Goal: Task Accomplishment & Management: Manage account settings

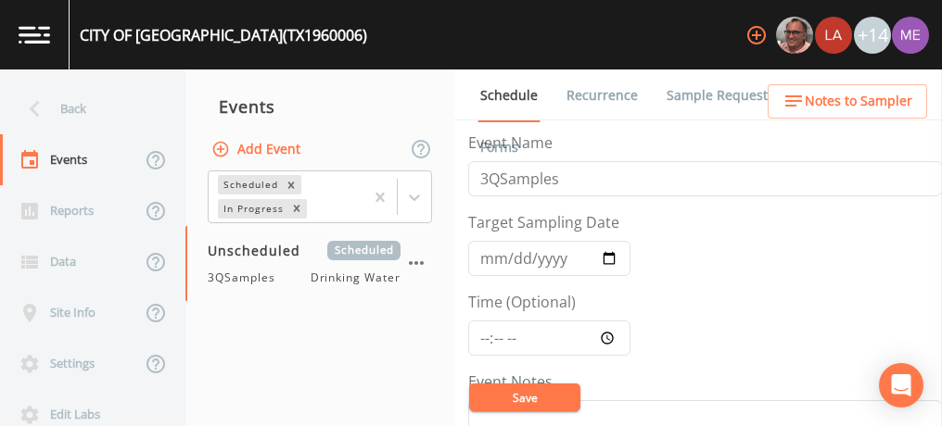
scroll to position [478, 0]
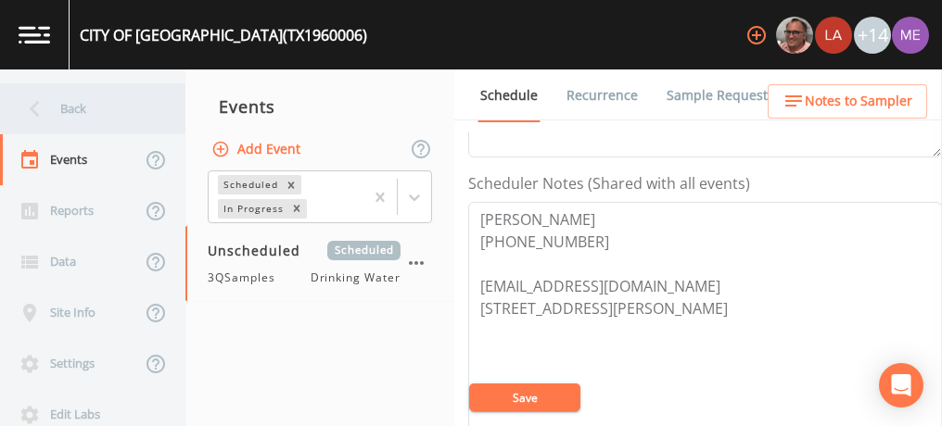
click at [83, 110] on div "Back" at bounding box center [83, 108] width 167 height 51
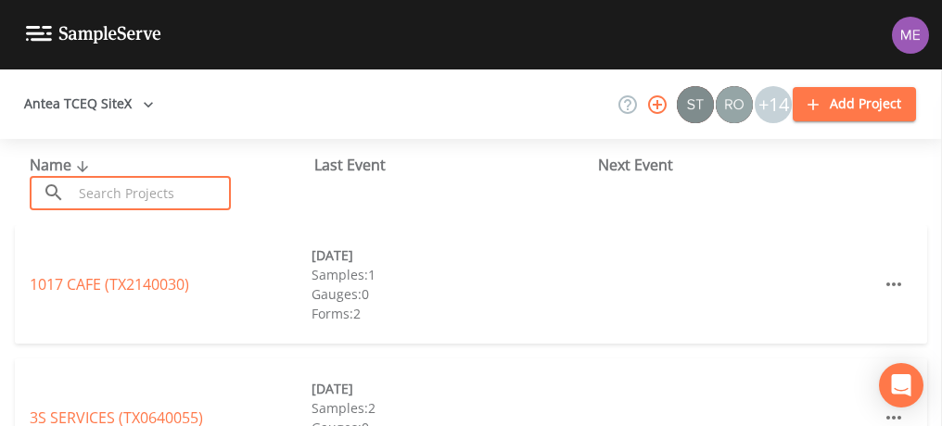
click at [122, 190] on input "text" at bounding box center [151, 193] width 159 height 34
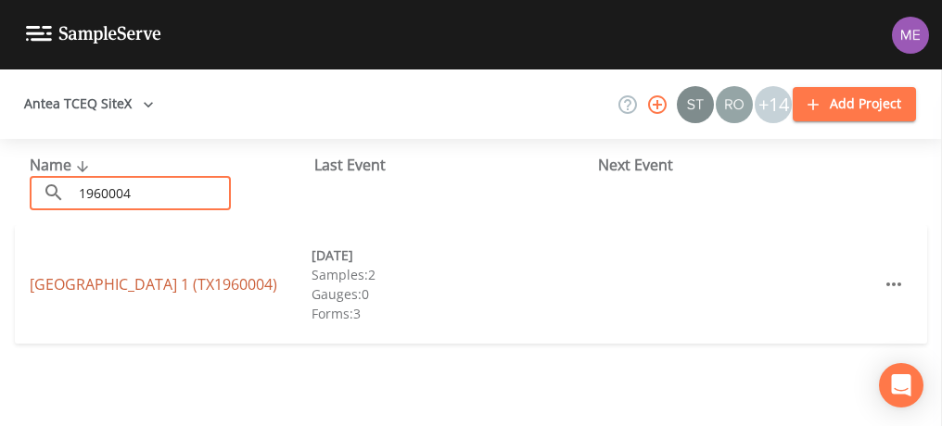
type input "1960004"
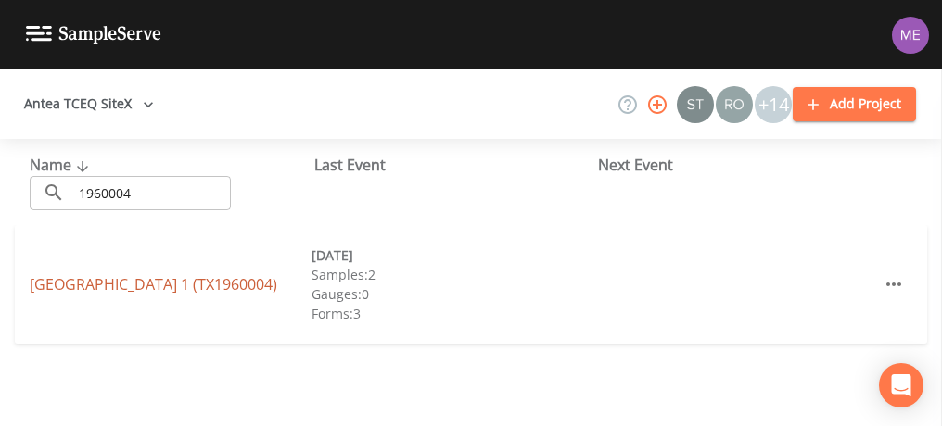
click at [83, 282] on link "[GEOGRAPHIC_DATA] 1 (TX1960004)" at bounding box center [154, 284] width 248 height 20
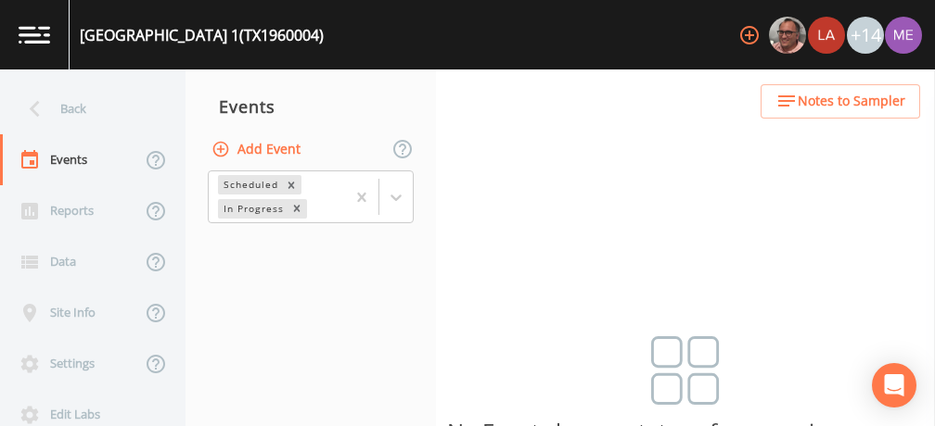
click at [274, 152] on button "Add Event" at bounding box center [258, 150] width 100 height 34
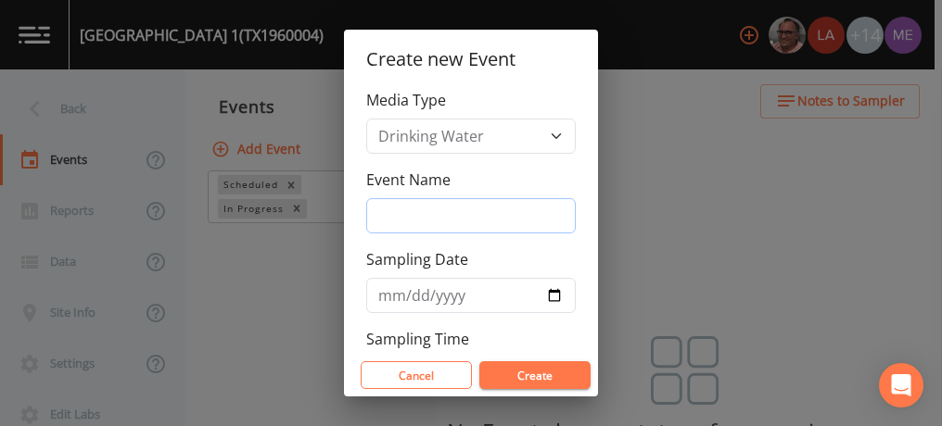
click at [399, 223] on input "Event Name" at bounding box center [471, 215] width 210 height 35
type input "3QSamples"
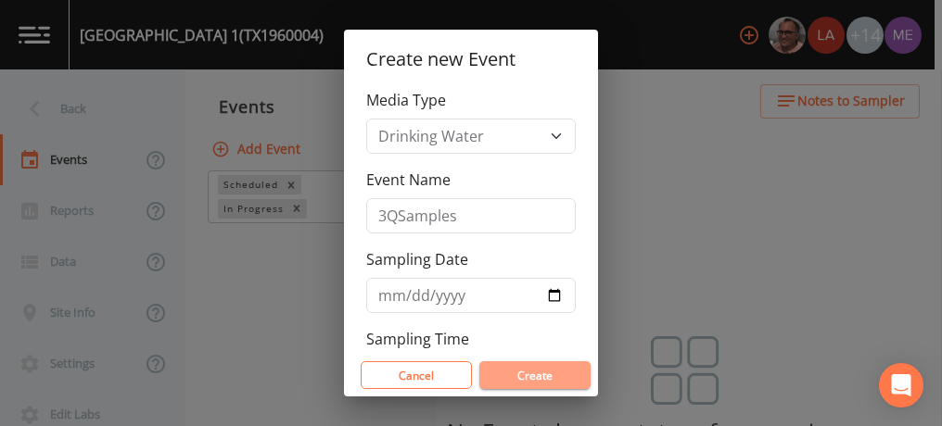
click at [541, 376] on button "Create" at bounding box center [534, 376] width 111 height 28
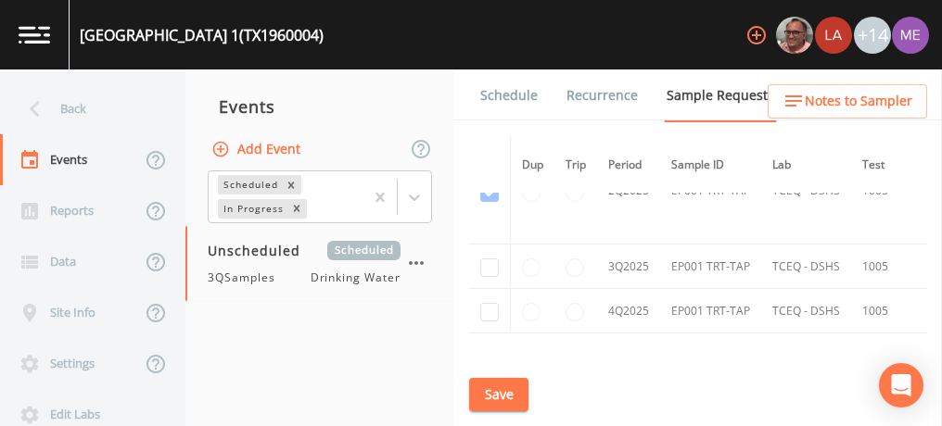
scroll to position [1988, 0]
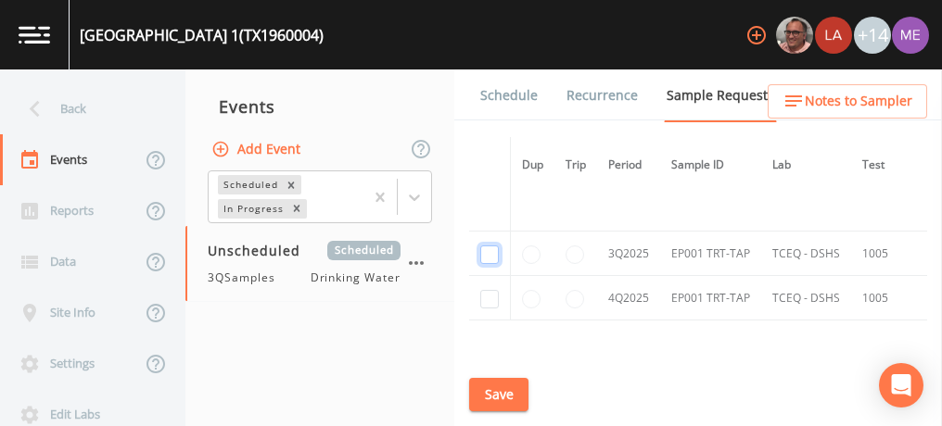
checkbox input "true"
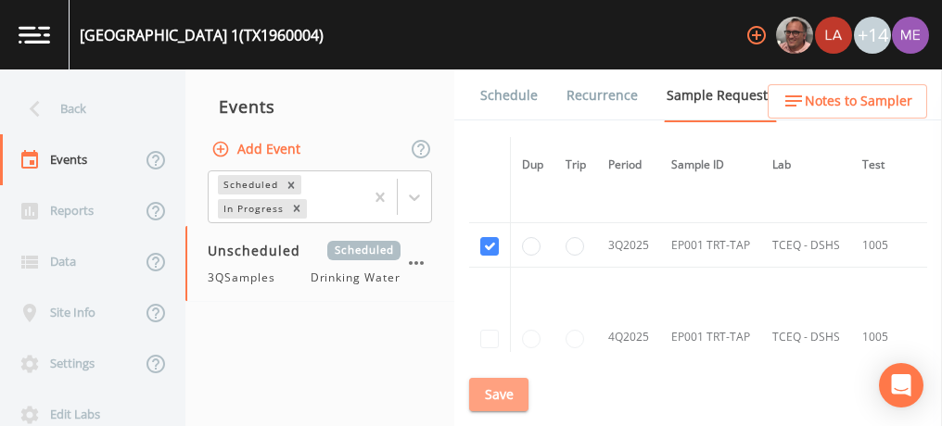
click at [505, 391] on button "Save" at bounding box center [498, 395] width 59 height 34
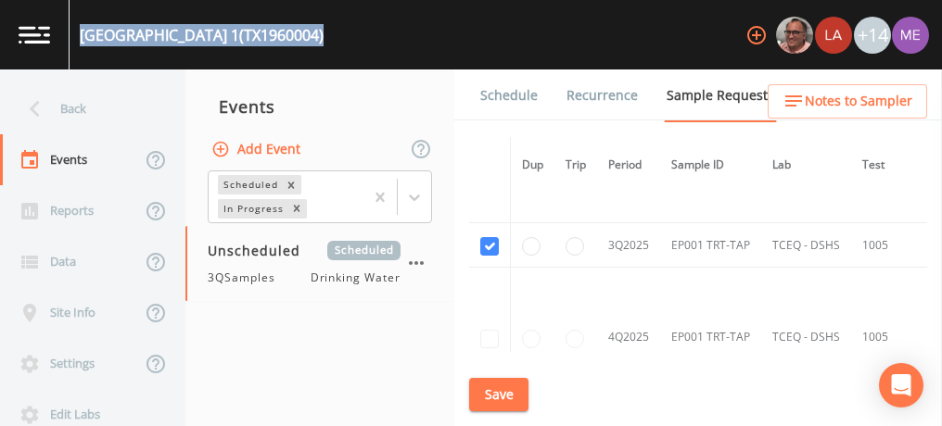
drag, startPoint x: 82, startPoint y: 32, endPoint x: 363, endPoint y: 31, distance: 280.9
click at [363, 31] on div "[GEOGRAPHIC_DATA] 1 (TX1960004) +14" at bounding box center [471, 35] width 942 height 70
copy div "[GEOGRAPHIC_DATA] 1 (TX1960004)"
click at [488, 95] on link "Schedule" at bounding box center [508, 96] width 63 height 52
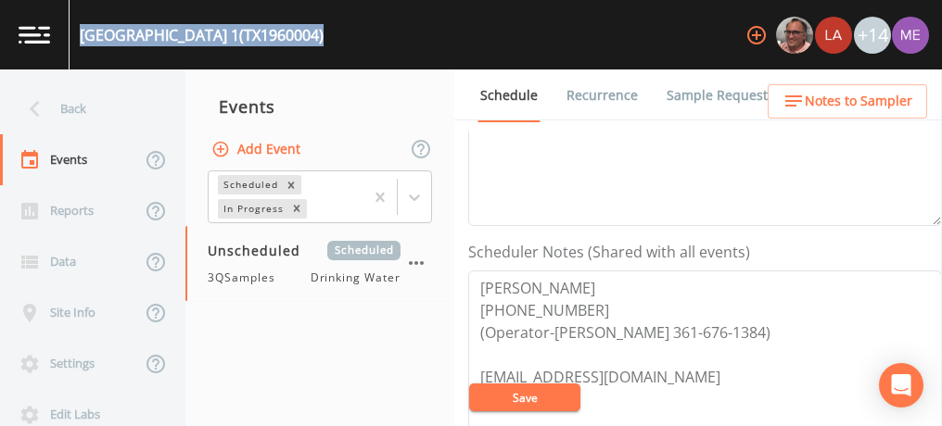
scroll to position [440, 0]
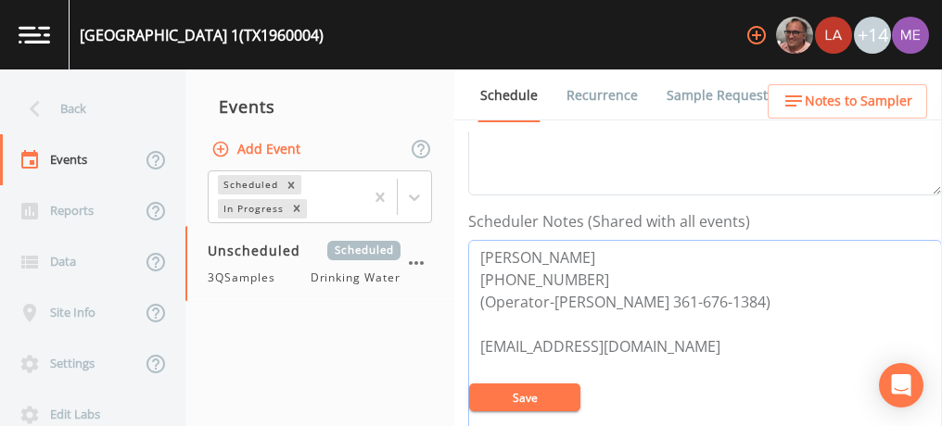
drag, startPoint x: 480, startPoint y: 252, endPoint x: 574, endPoint y: 274, distance: 96.0
click at [574, 274] on textarea "[PERSON_NAME] [PHONE_NUMBER] (Operator-[PERSON_NAME] 361-676-1384) [EMAIL_ADDRE…" at bounding box center [705, 358] width 474 height 236
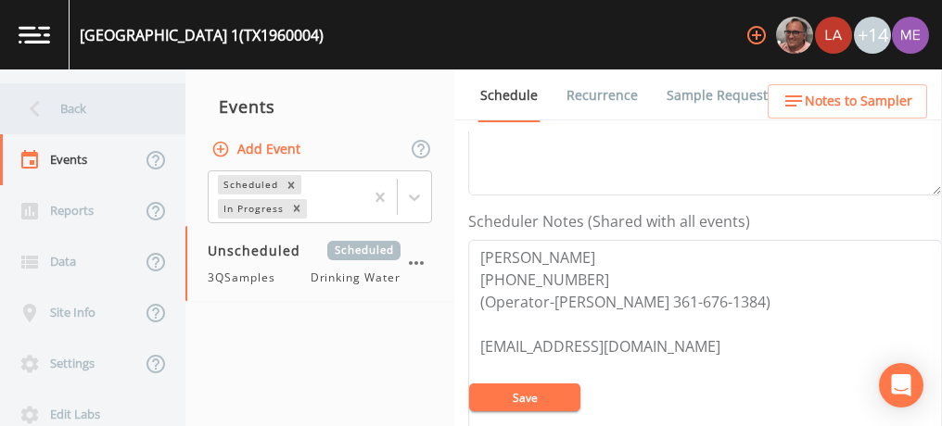
click at [83, 108] on div "Back" at bounding box center [83, 108] width 167 height 51
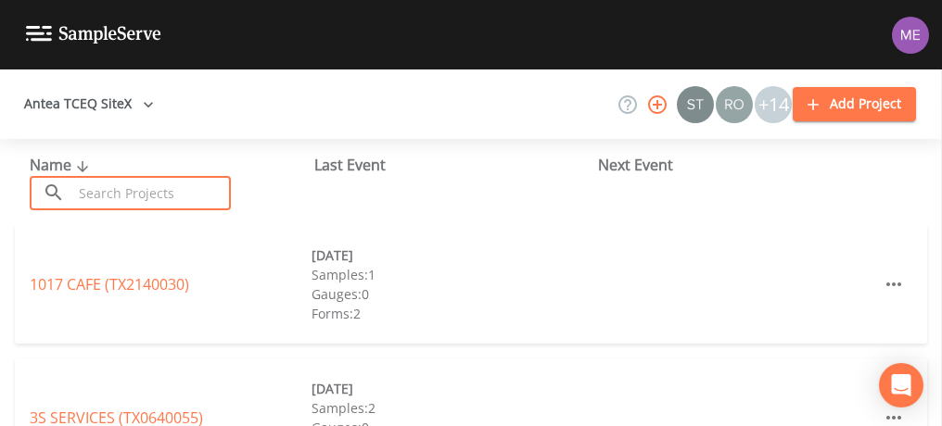
click at [113, 184] on input "text" at bounding box center [151, 193] width 159 height 34
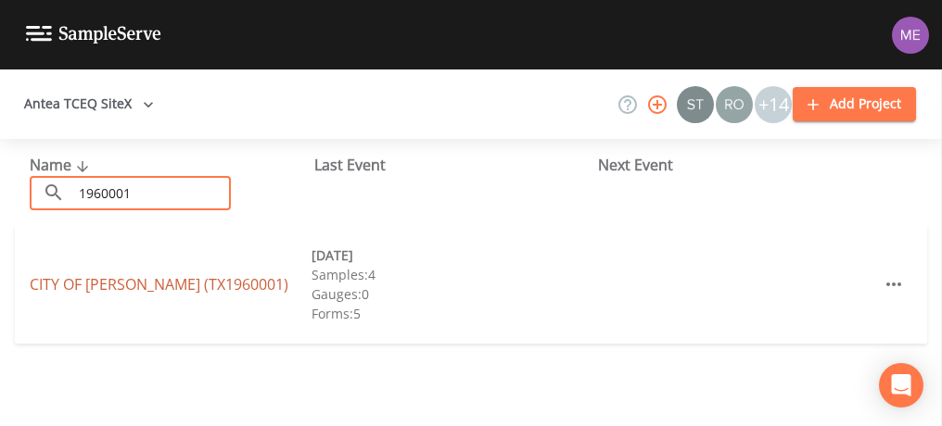
type input "1960001"
click at [64, 285] on link "CITY OF [GEOGRAPHIC_DATA] (TX1960001)" at bounding box center [159, 284] width 259 height 20
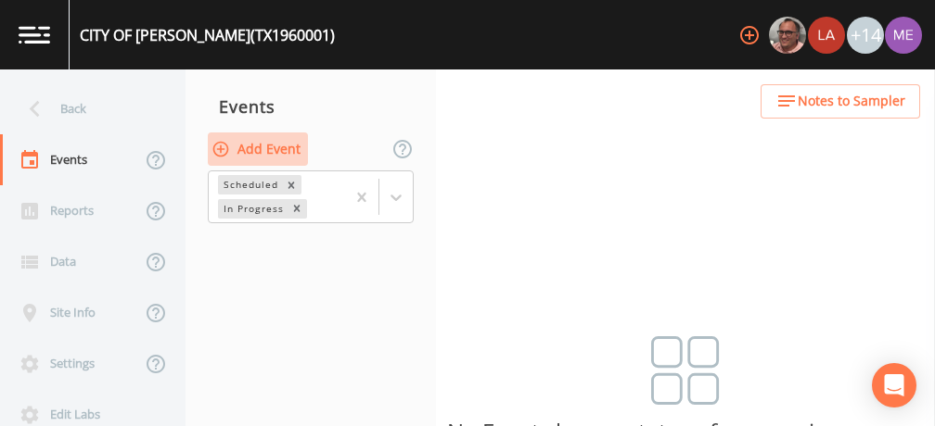
click at [281, 143] on button "Add Event" at bounding box center [258, 150] width 100 height 34
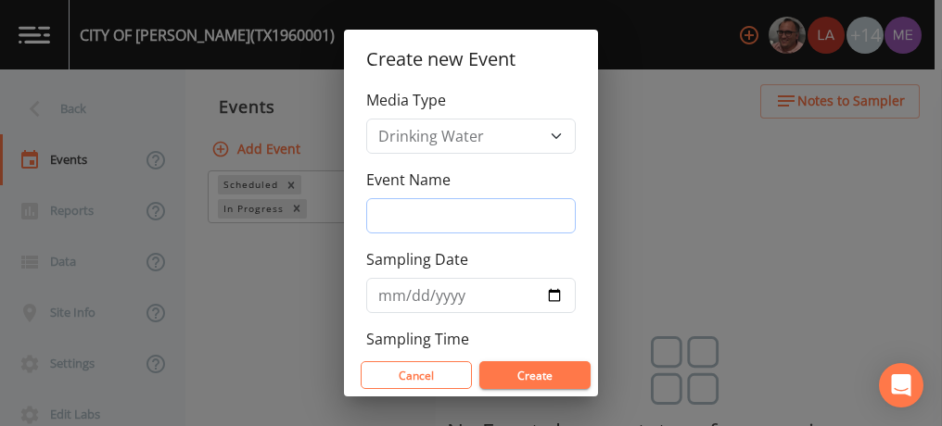
click at [423, 209] on input "Event Name" at bounding box center [471, 215] width 210 height 35
click at [543, 372] on button "Create" at bounding box center [534, 376] width 111 height 28
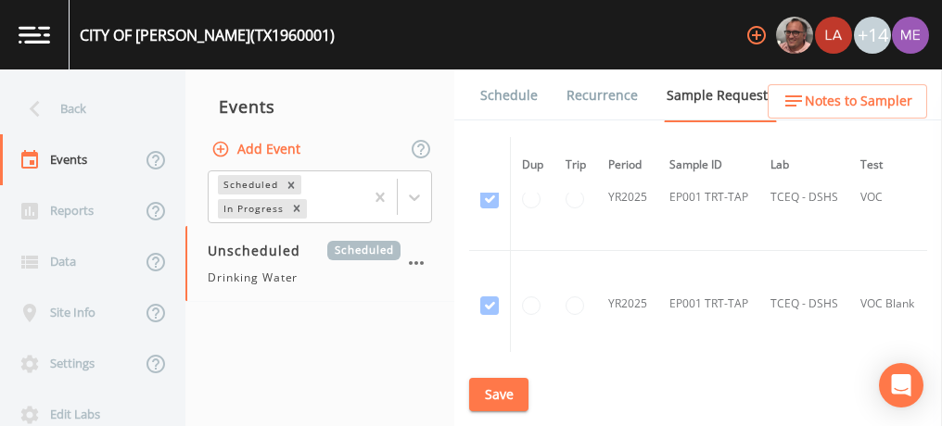
scroll to position [1322, 0]
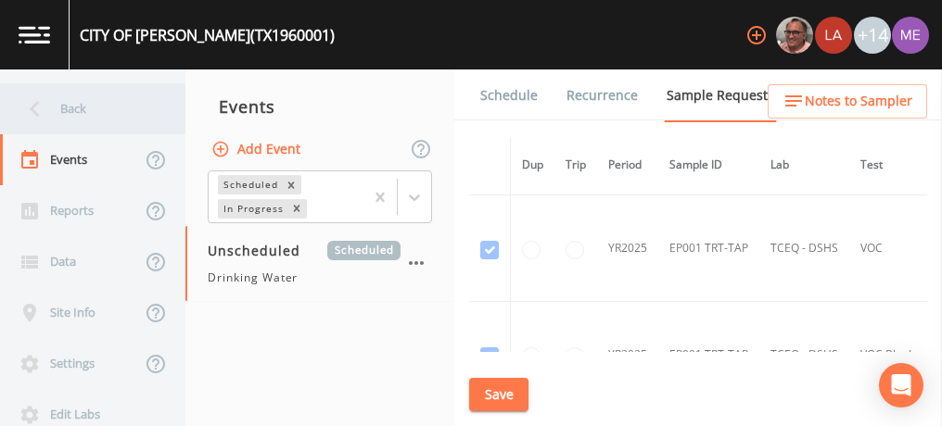
click at [74, 106] on div "Back" at bounding box center [83, 108] width 167 height 51
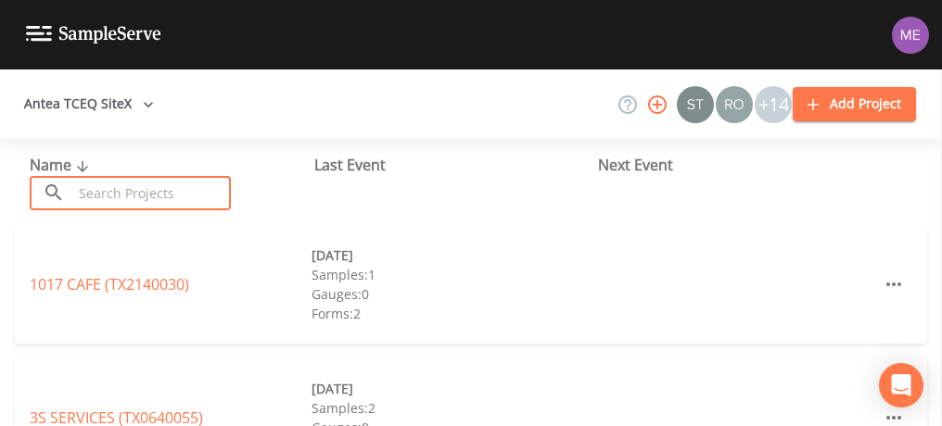
click at [124, 189] on input "text" at bounding box center [151, 193] width 159 height 34
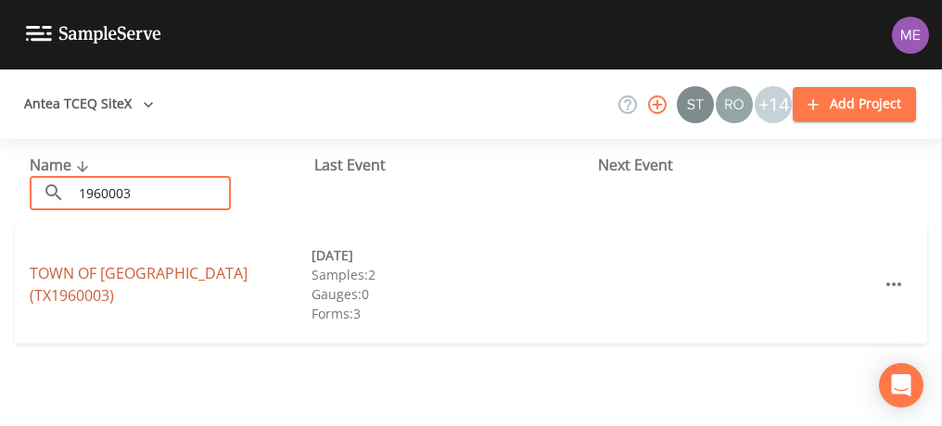
type input "1960003"
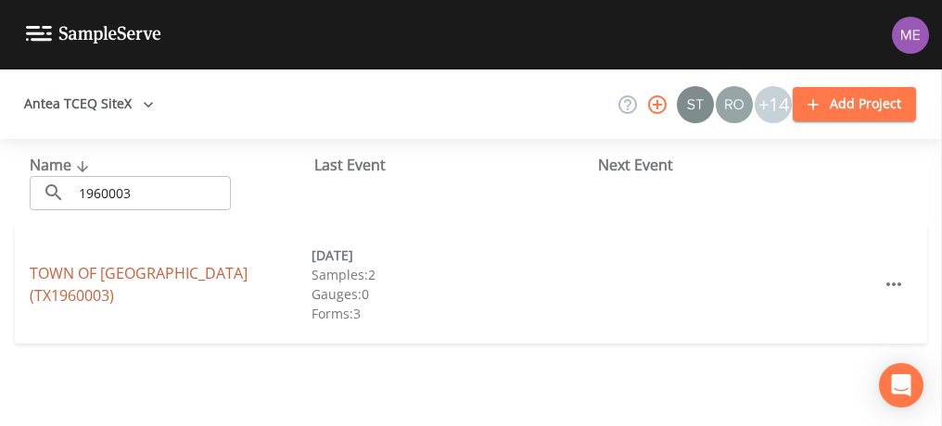
click at [73, 290] on link "TOWN OF [GEOGRAPHIC_DATA] (TX1960003)" at bounding box center [139, 284] width 218 height 43
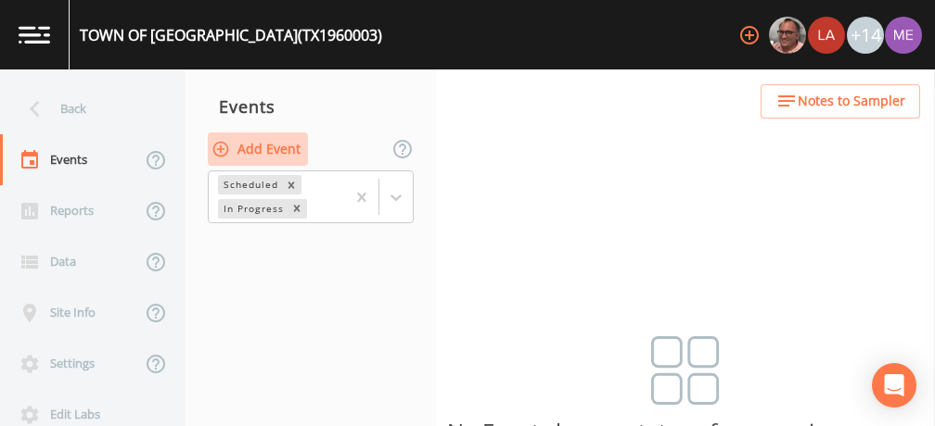
click at [260, 149] on button "Add Event" at bounding box center [258, 150] width 100 height 34
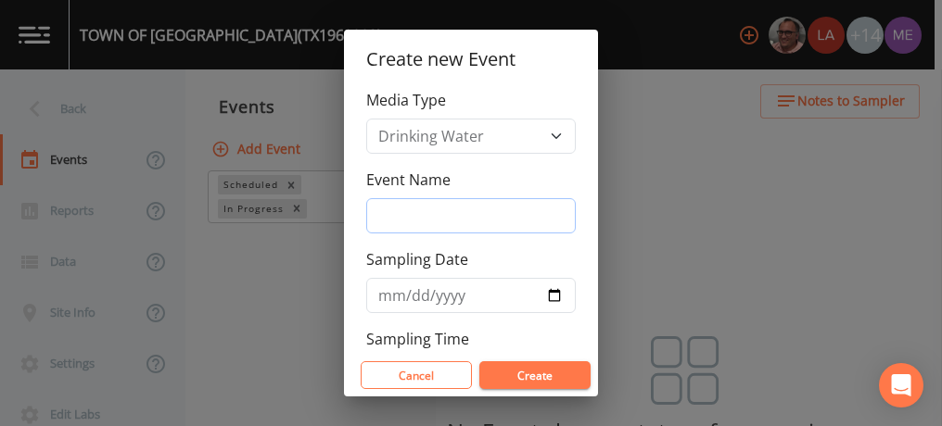
click at [395, 213] on input "Event Name" at bounding box center [471, 215] width 210 height 35
type input "3QSamples"
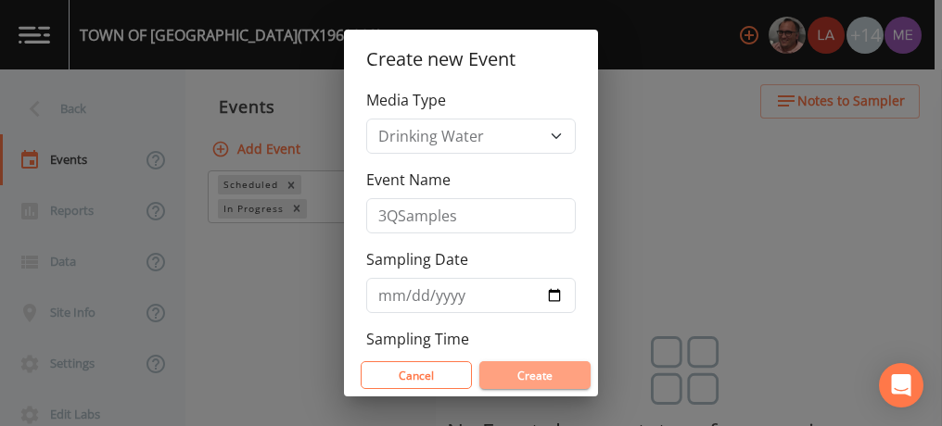
click at [549, 370] on button "Create" at bounding box center [534, 376] width 111 height 28
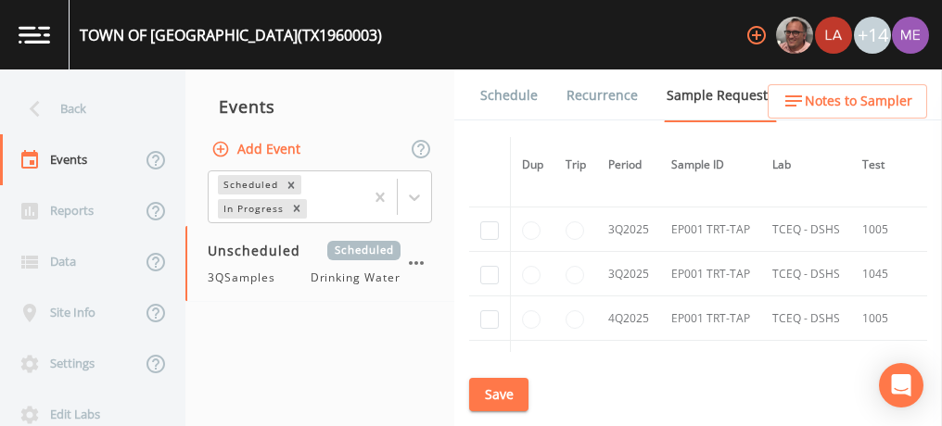
scroll to position [2209, 0]
checkbox input "true"
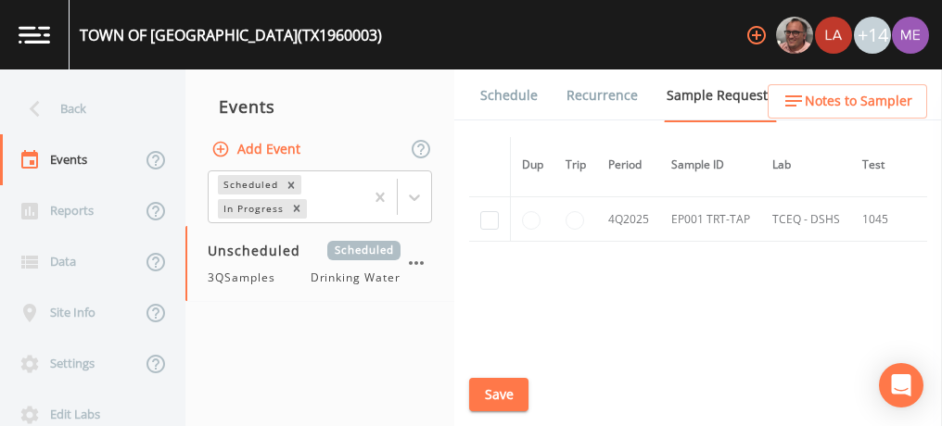
scroll to position [1979, 0]
checkbox input "true"
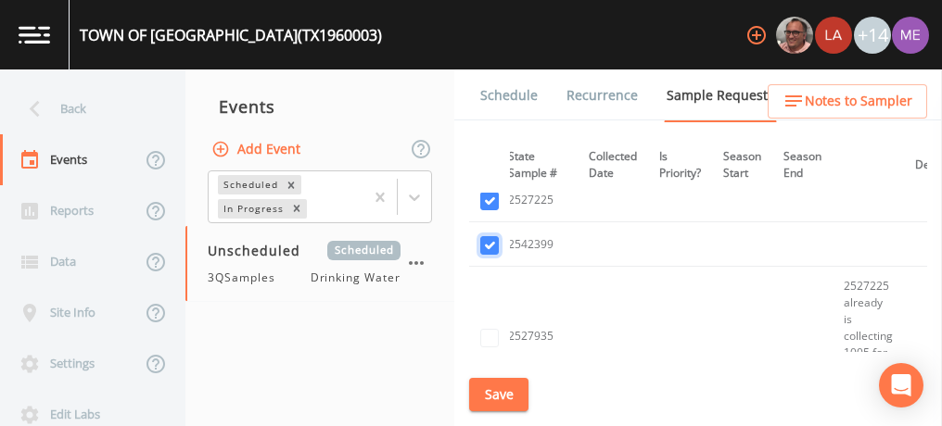
scroll to position [2095, 430]
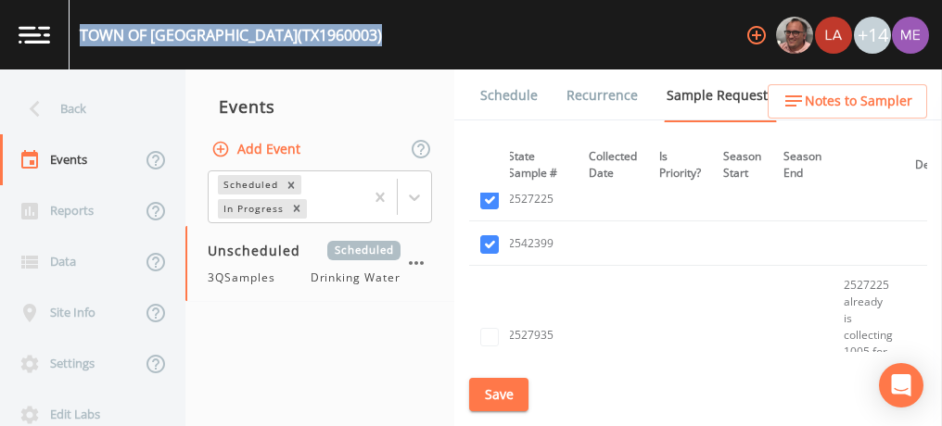
drag, startPoint x: 83, startPoint y: 33, endPoint x: 342, endPoint y: 29, distance: 259.6
click at [342, 29] on div "TOWN OF [GEOGRAPHIC_DATA] (TX1960003) +14" at bounding box center [471, 35] width 942 height 70
copy div "TOWN OF [GEOGRAPHIC_DATA] (TX1960003)"
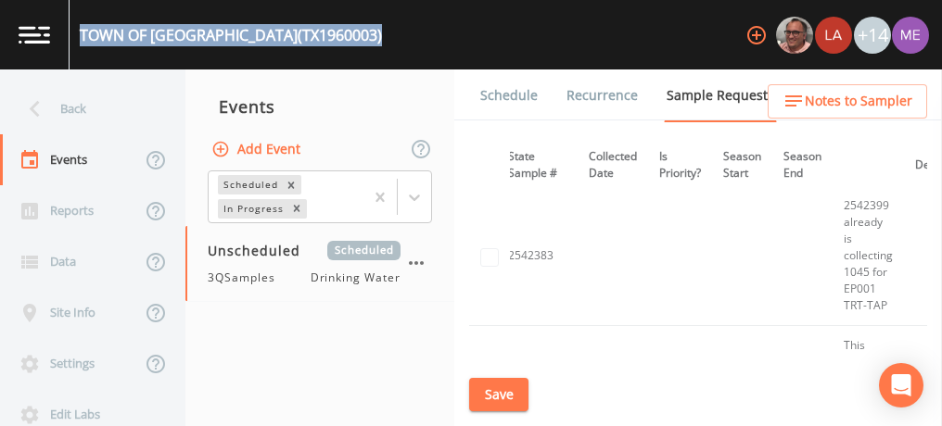
scroll to position [1763, 430]
click at [508, 379] on button "Save" at bounding box center [498, 395] width 59 height 34
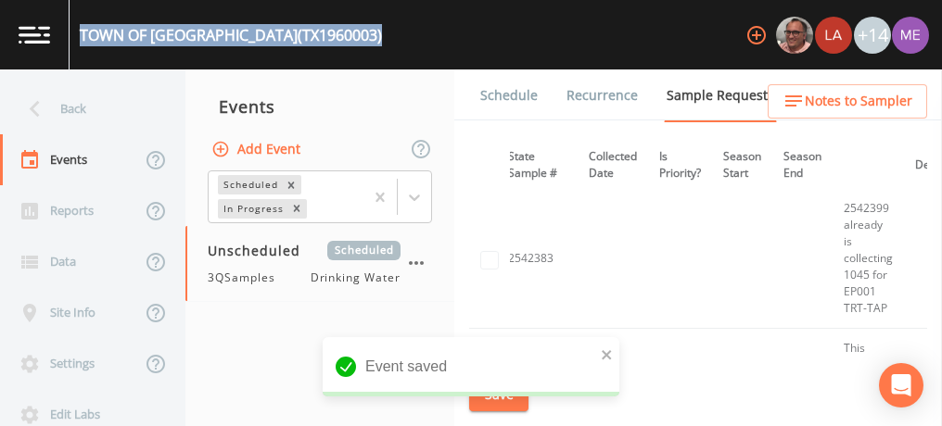
click at [501, 90] on link "Schedule" at bounding box center [508, 96] width 63 height 52
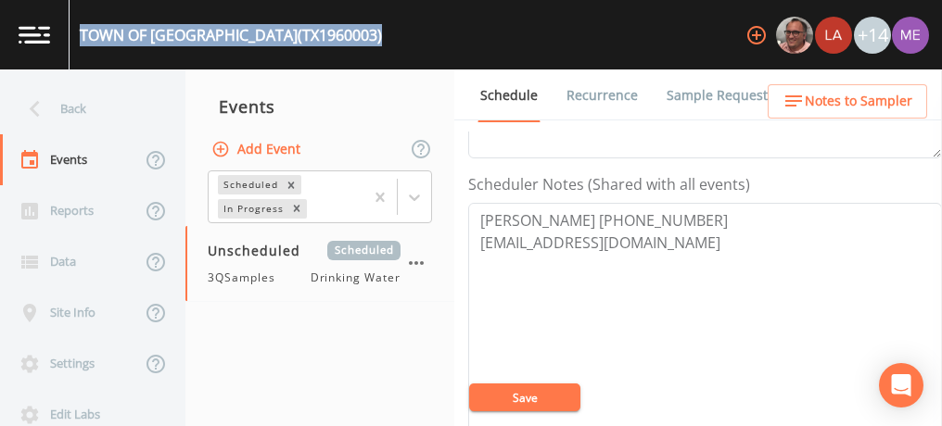
scroll to position [478, 0]
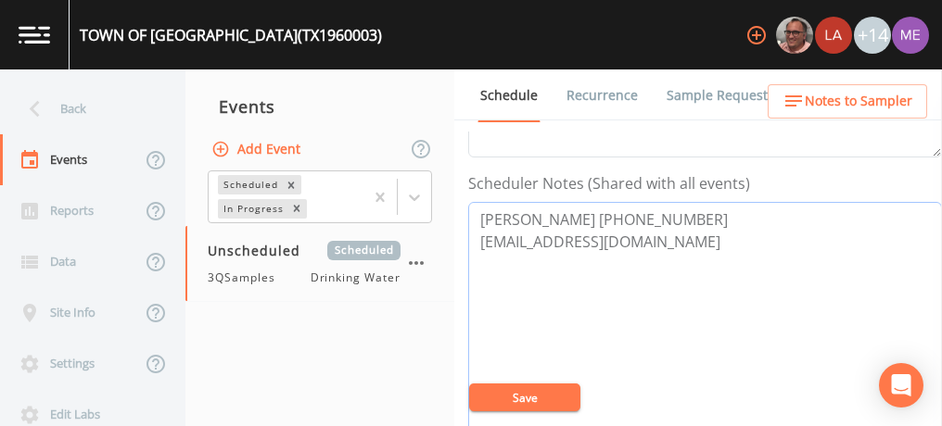
drag, startPoint x: 482, startPoint y: 213, endPoint x: 666, endPoint y: 208, distance: 183.7
click at [666, 208] on textarea "[PERSON_NAME] [PHONE_NUMBER] [EMAIL_ADDRESS][DOMAIN_NAME]" at bounding box center [705, 320] width 474 height 236
click at [703, 94] on link "Sample Requests" at bounding box center [720, 96] width 113 height 52
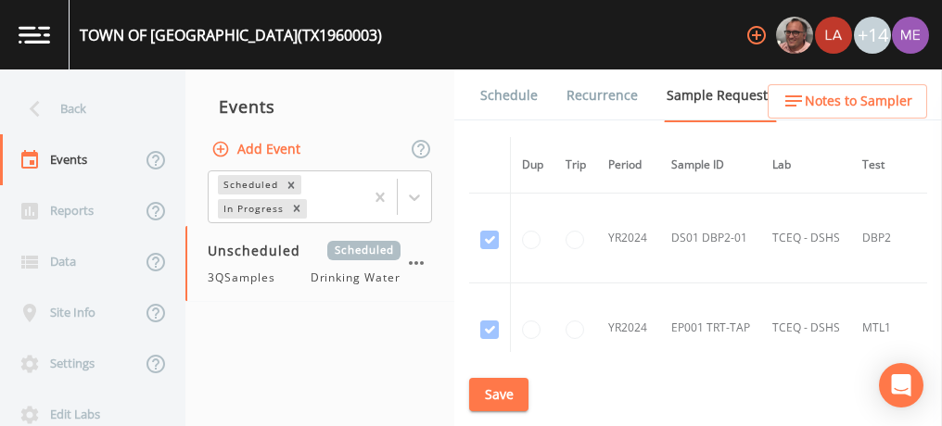
click at [703, 94] on link "Sample Requests" at bounding box center [720, 96] width 113 height 53
